Goal: Task Accomplishment & Management: Manage account settings

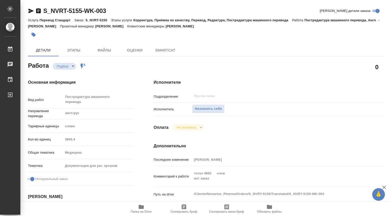
type textarea "x"
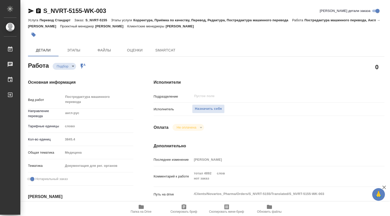
type textarea "x"
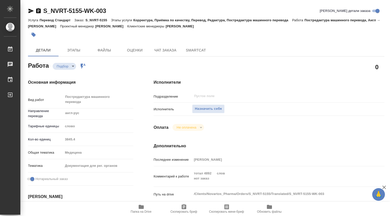
type textarea "x"
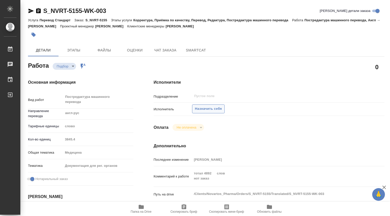
click at [207, 110] on span "Назначить себя" at bounding box center [208, 109] width 27 height 6
type textarea "x"
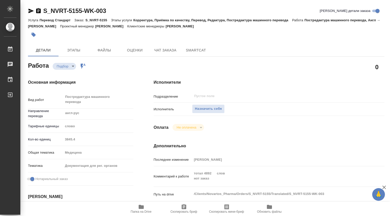
type textarea "x"
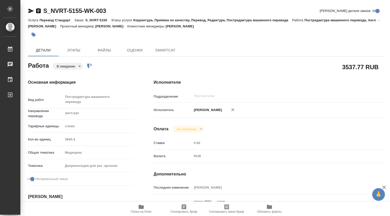
type textarea "x"
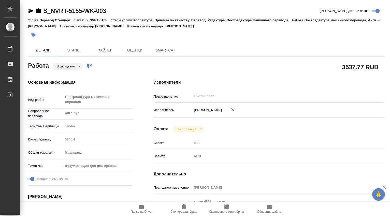
type textarea "x"
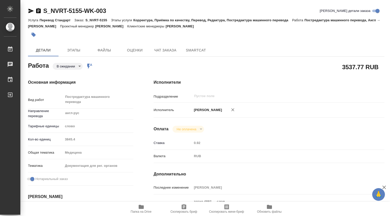
type textarea "x"
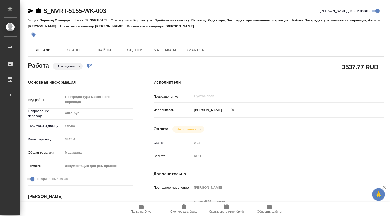
type textarea "x"
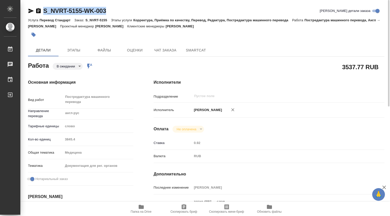
drag, startPoint x: 109, startPoint y: 10, endPoint x: 44, endPoint y: 12, distance: 64.3
click at [44, 12] on div "S_NVRT-5155-WK-003 Кратко детали заказа" at bounding box center [206, 11] width 356 height 8
copy link "S_NVRT-5155-WK-003"
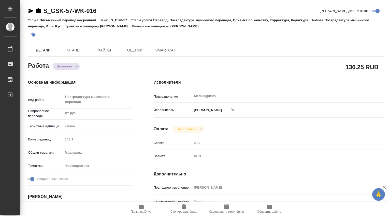
type textarea "x"
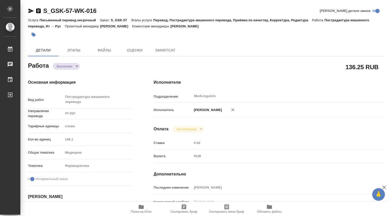
type textarea "x"
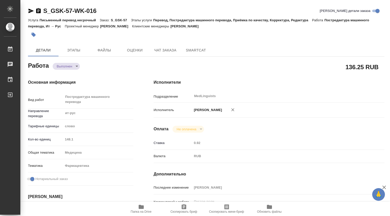
type textarea "x"
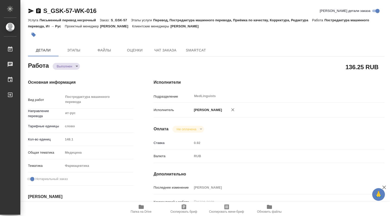
type textarea "x"
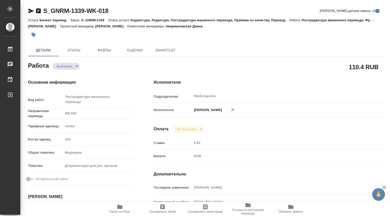
type textarea "x"
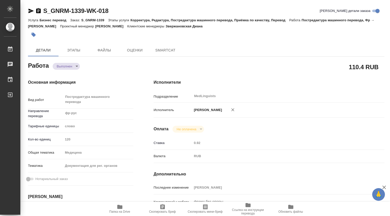
type textarea "x"
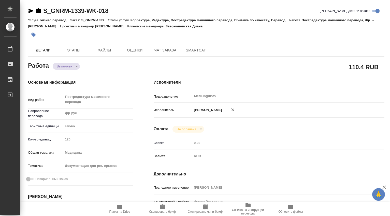
type textarea "x"
